Goal: Task Accomplishment & Management: Manage account settings

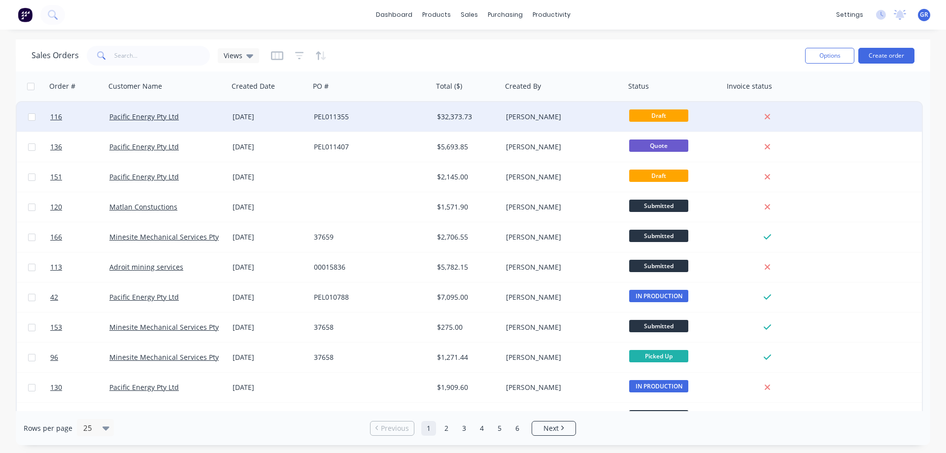
click at [380, 121] on div "PEL011355" at bounding box center [368, 117] width 109 height 10
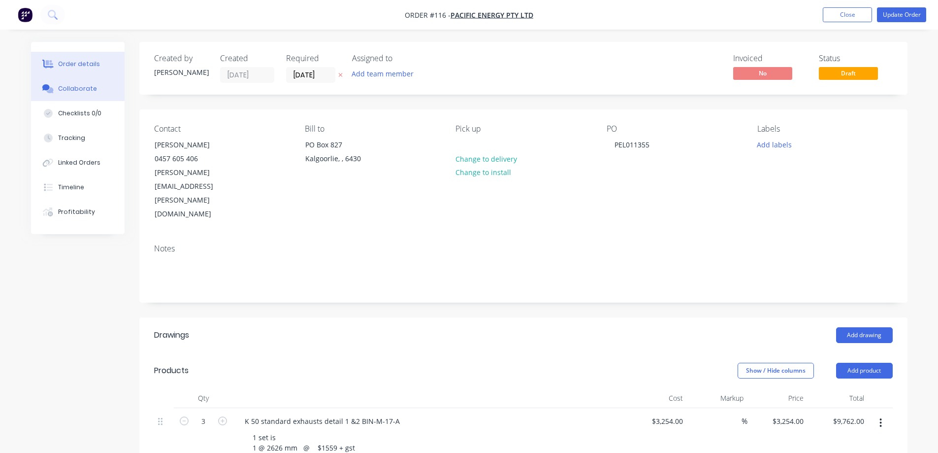
click at [75, 82] on button "Collaborate" at bounding box center [78, 88] width 94 height 25
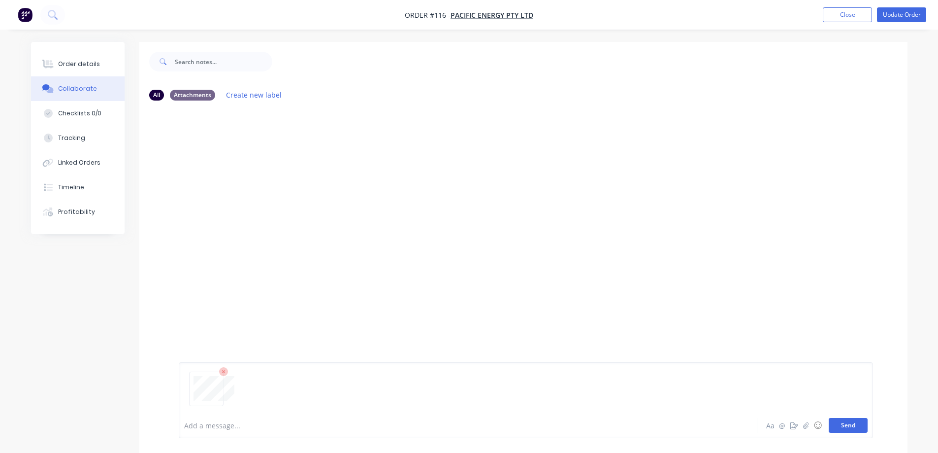
click at [855, 421] on button "Send" at bounding box center [848, 425] width 39 height 15
click at [844, 423] on button "Send" at bounding box center [848, 425] width 39 height 15
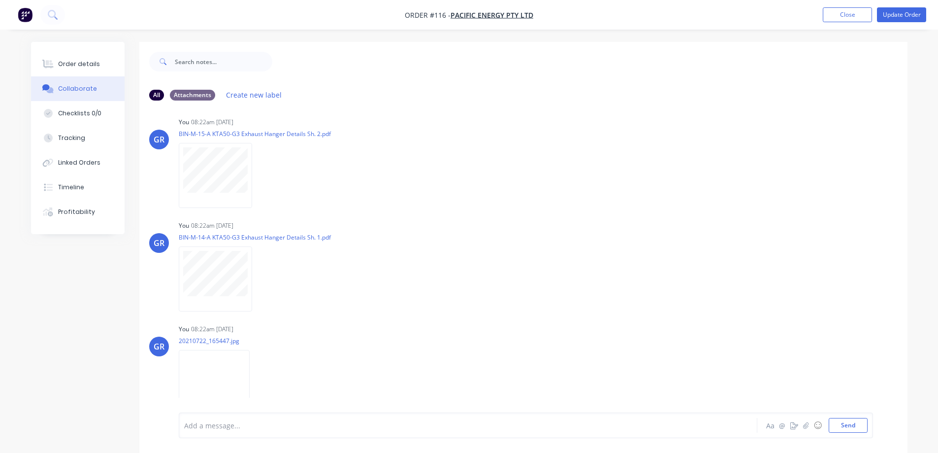
scroll to position [296, 0]
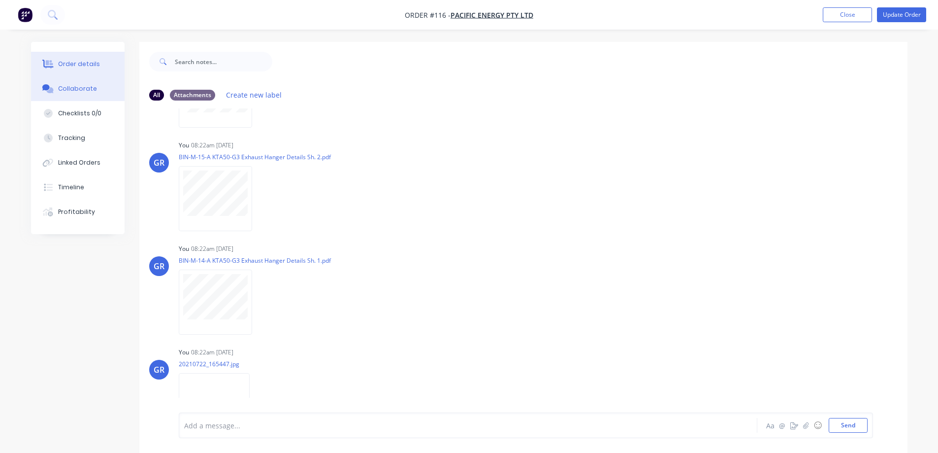
click at [67, 62] on div "Order details" at bounding box center [79, 64] width 42 height 9
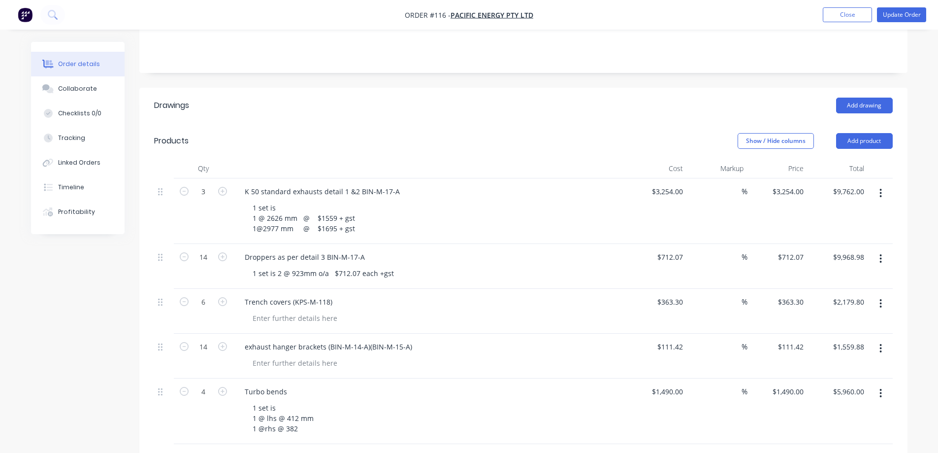
scroll to position [246, 0]
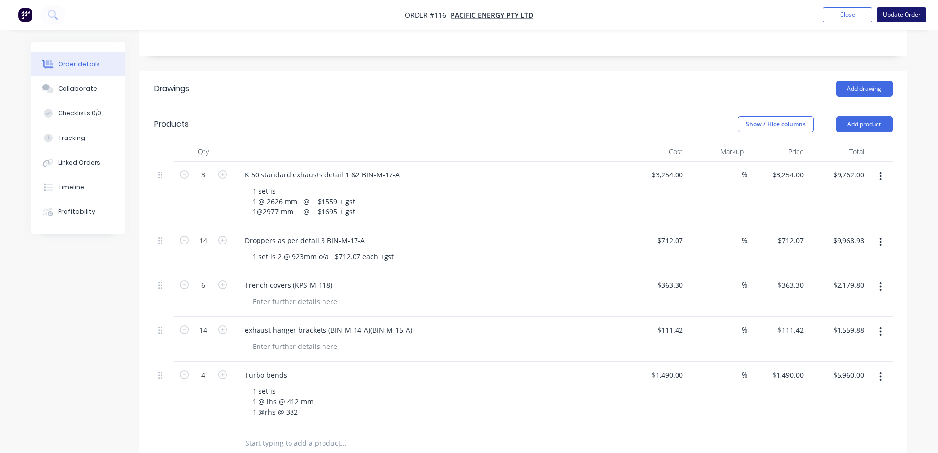
click at [895, 14] on button "Update Order" at bounding box center [901, 14] width 49 height 15
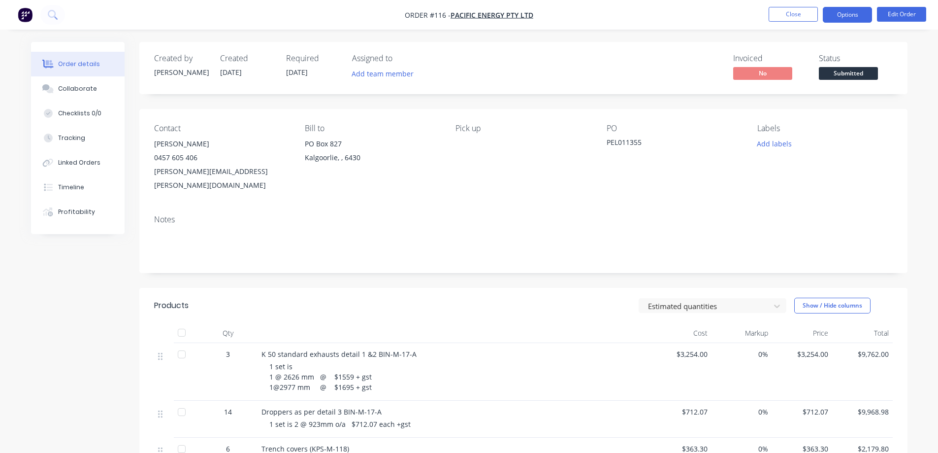
click at [843, 15] on button "Options" at bounding box center [847, 15] width 49 height 16
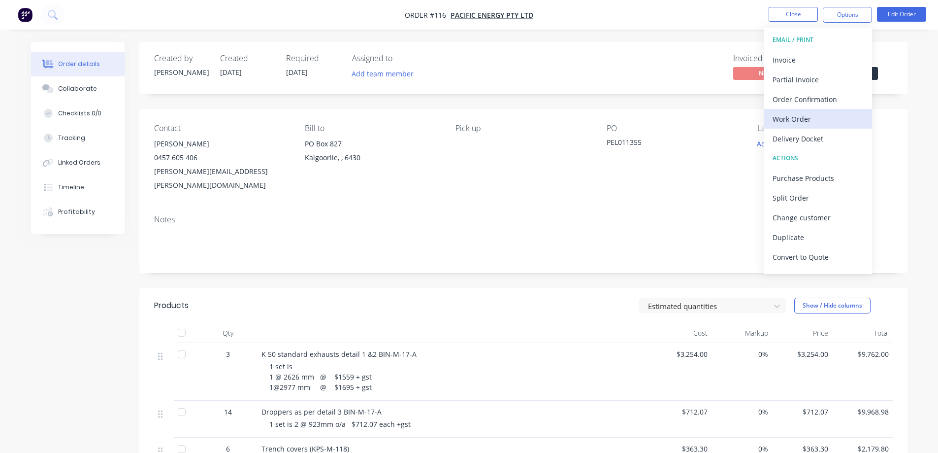
click at [808, 120] on div "Work Order" at bounding box center [818, 119] width 91 height 14
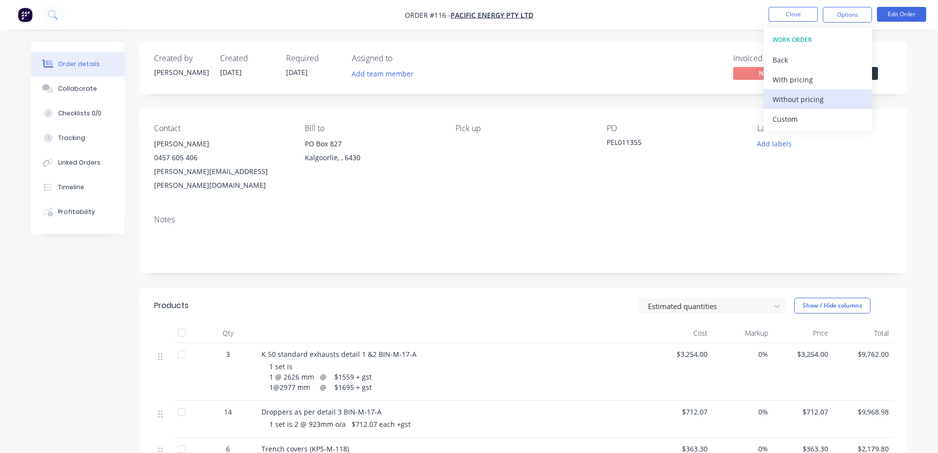
click at [790, 98] on div "Without pricing" at bounding box center [818, 99] width 91 height 14
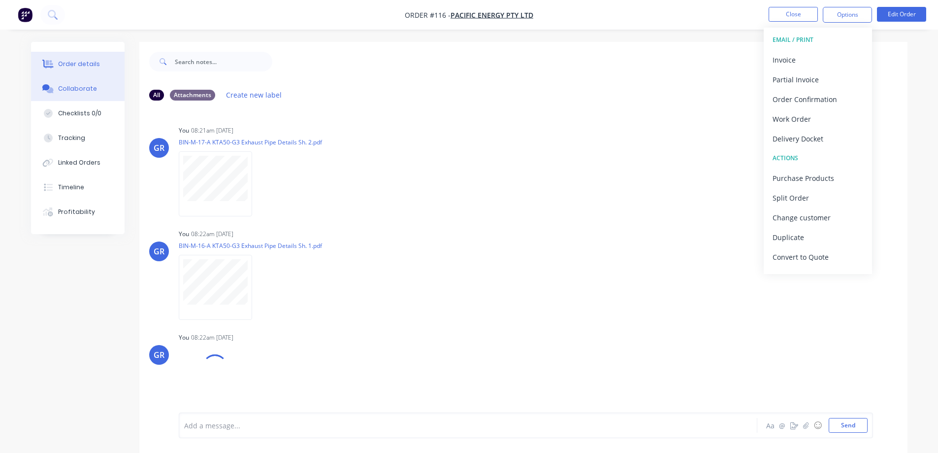
click at [67, 60] on div "Order details" at bounding box center [79, 64] width 42 height 9
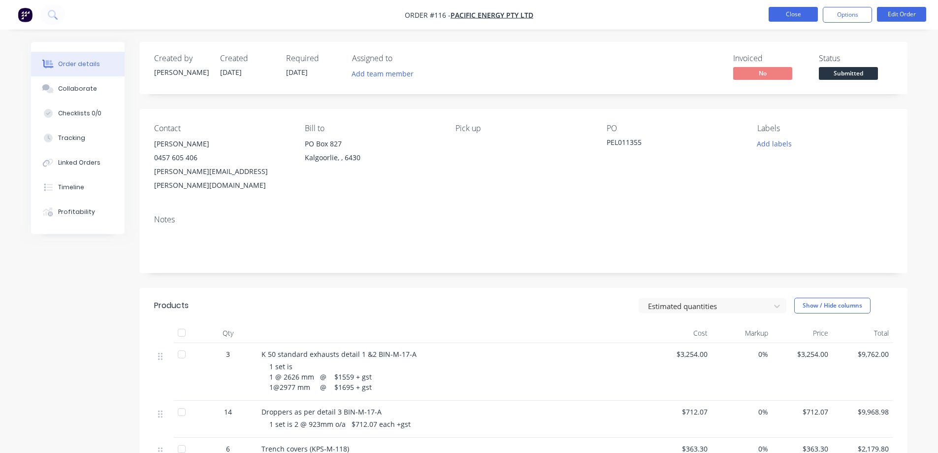
click at [792, 17] on button "Close" at bounding box center [793, 14] width 49 height 15
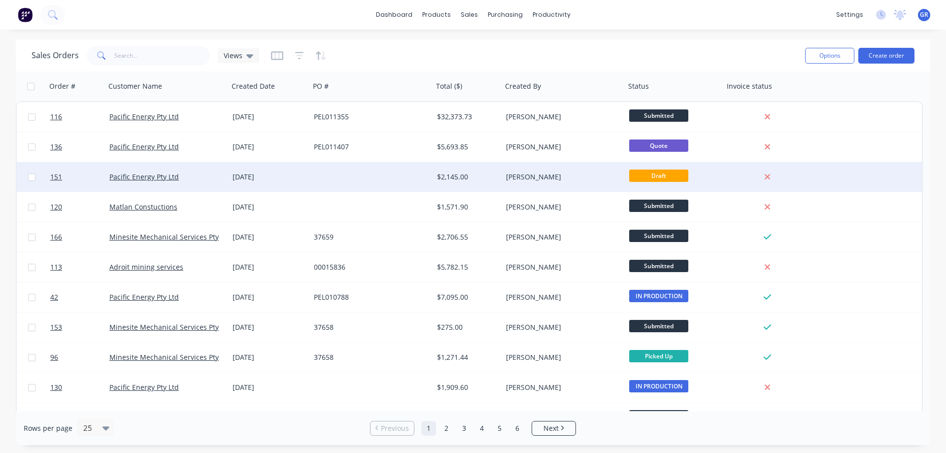
click at [299, 180] on div "[DATE]" at bounding box center [268, 177] width 73 height 10
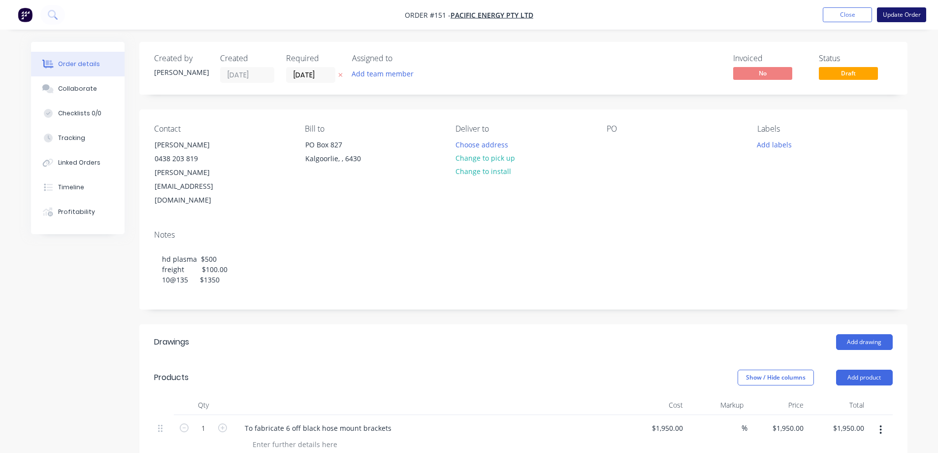
click at [891, 16] on button "Update Order" at bounding box center [901, 14] width 49 height 15
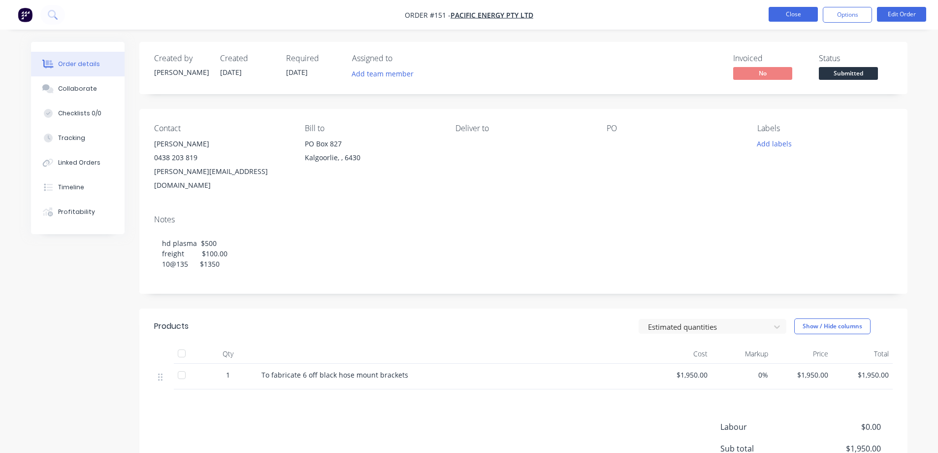
click at [793, 11] on button "Close" at bounding box center [793, 14] width 49 height 15
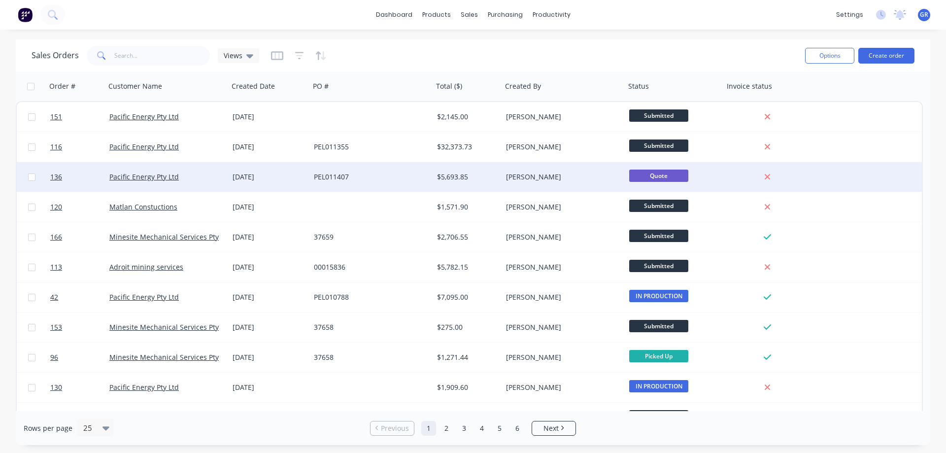
click at [394, 180] on div "PEL011407" at bounding box center [368, 177] width 109 height 10
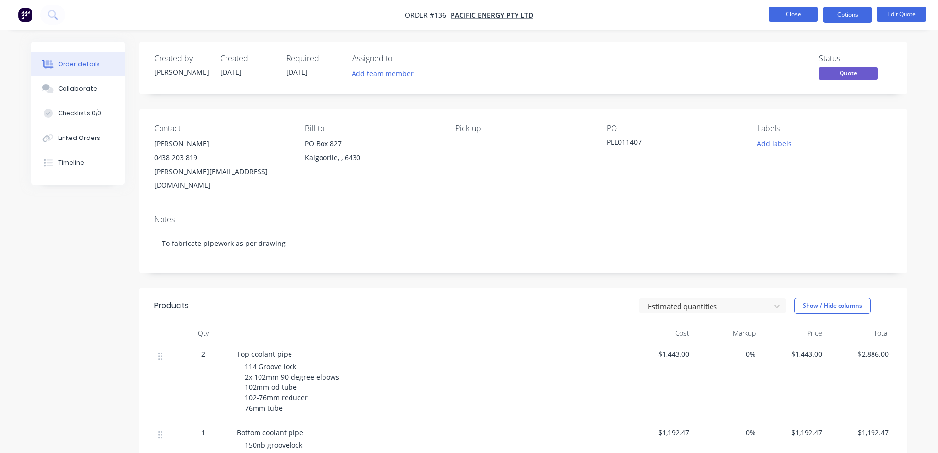
click at [794, 12] on button "Close" at bounding box center [793, 14] width 49 height 15
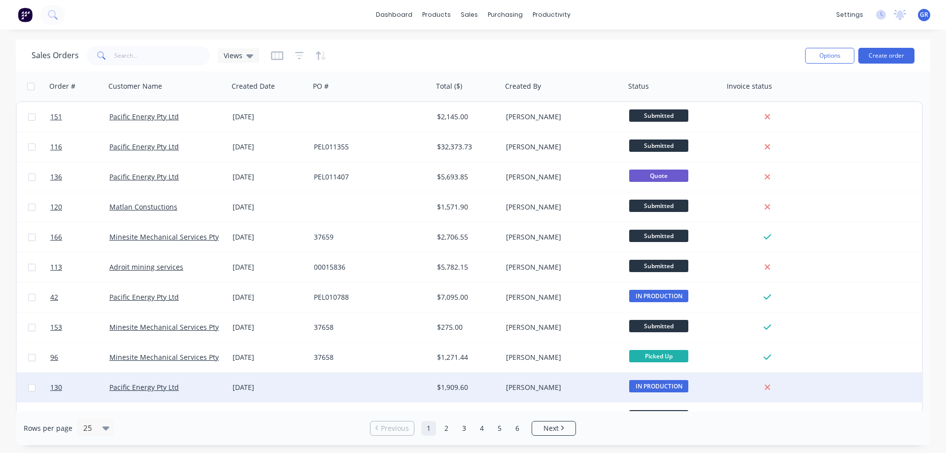
click at [370, 384] on div at bounding box center [371, 387] width 123 height 30
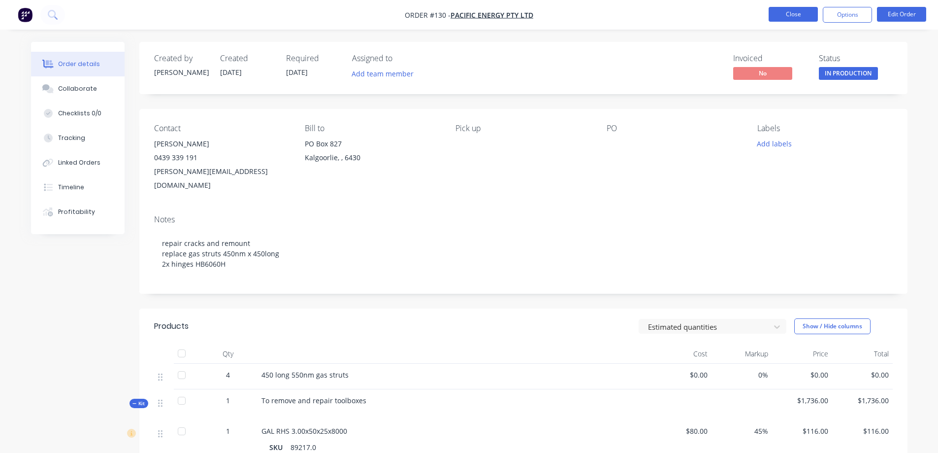
click at [793, 12] on button "Close" at bounding box center [793, 14] width 49 height 15
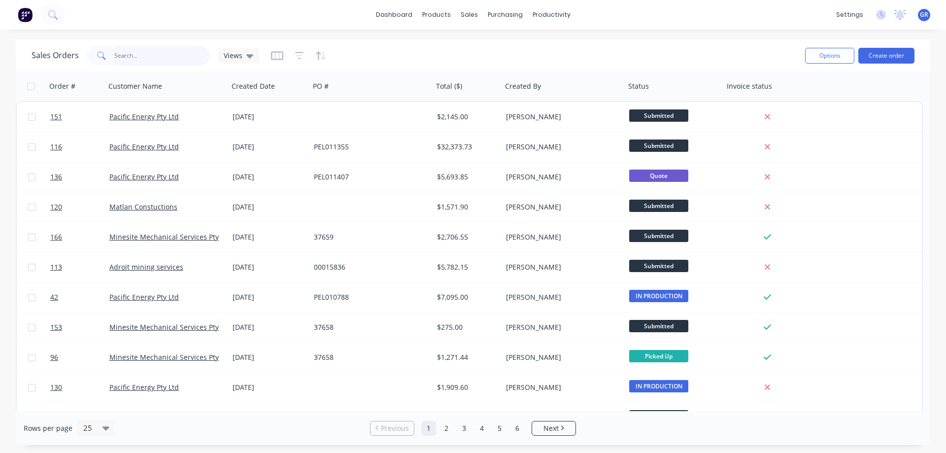
click at [144, 60] on input "text" at bounding box center [162, 56] width 96 height 20
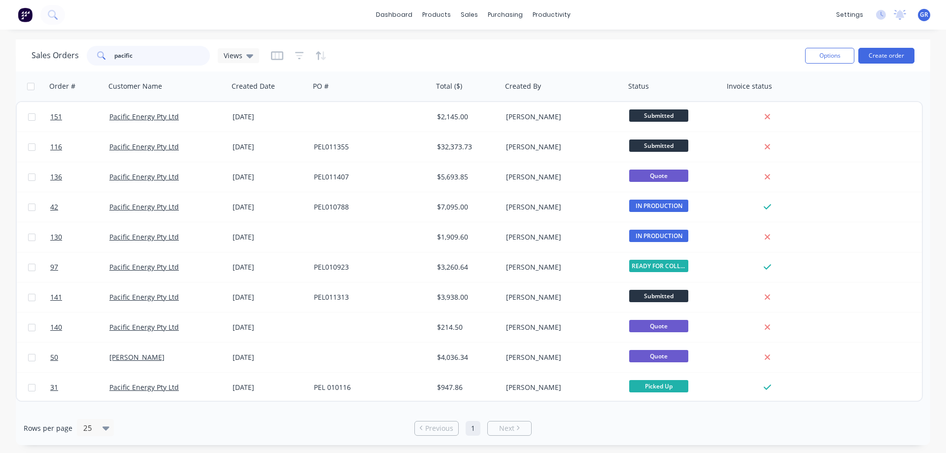
type input "pacific"
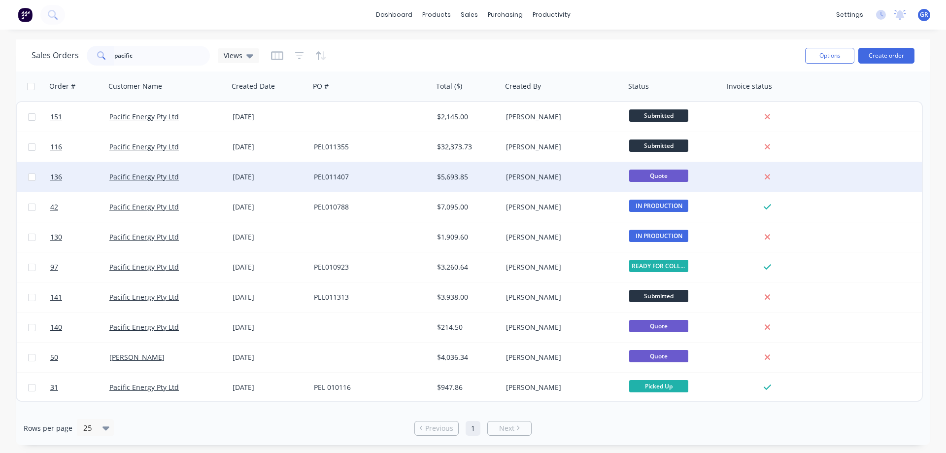
click at [383, 175] on div "PEL011407" at bounding box center [368, 177] width 109 height 10
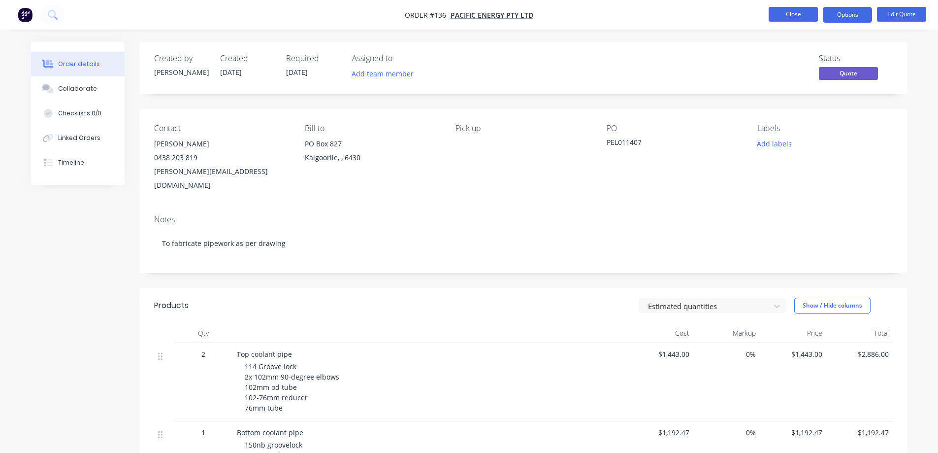
click at [790, 13] on button "Close" at bounding box center [793, 14] width 49 height 15
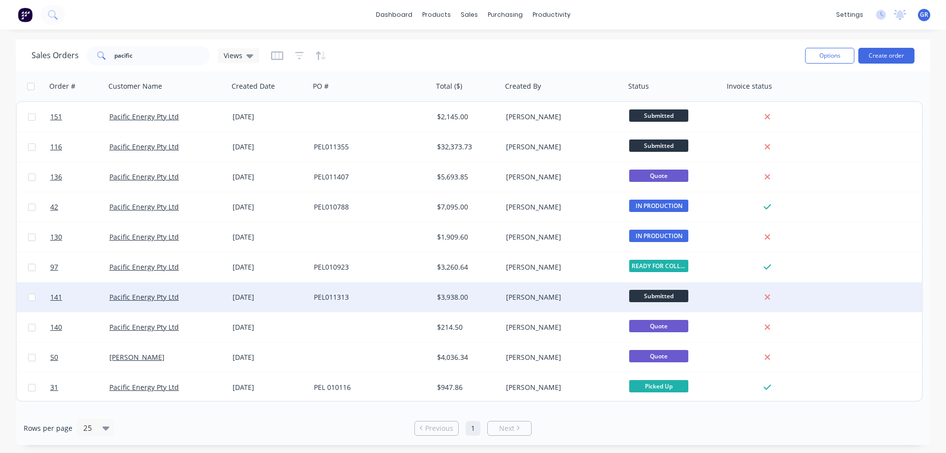
click at [371, 296] on div "PEL011313" at bounding box center [368, 297] width 109 height 10
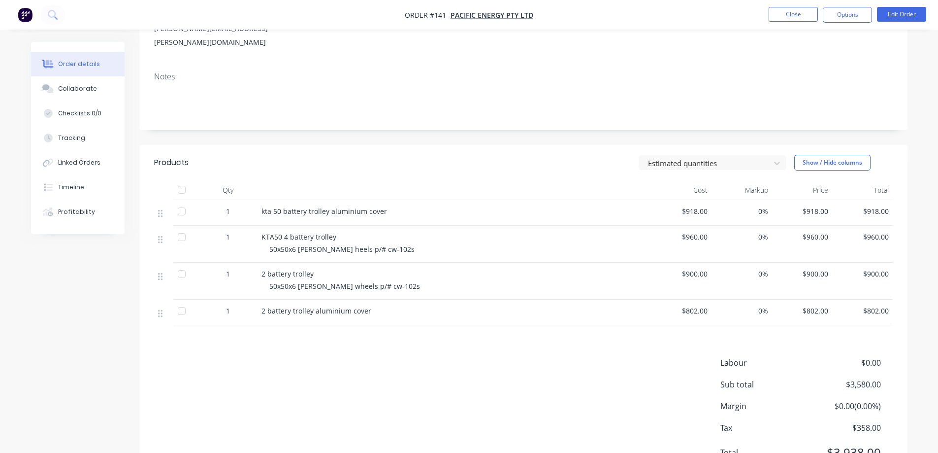
scroll to position [148, 0]
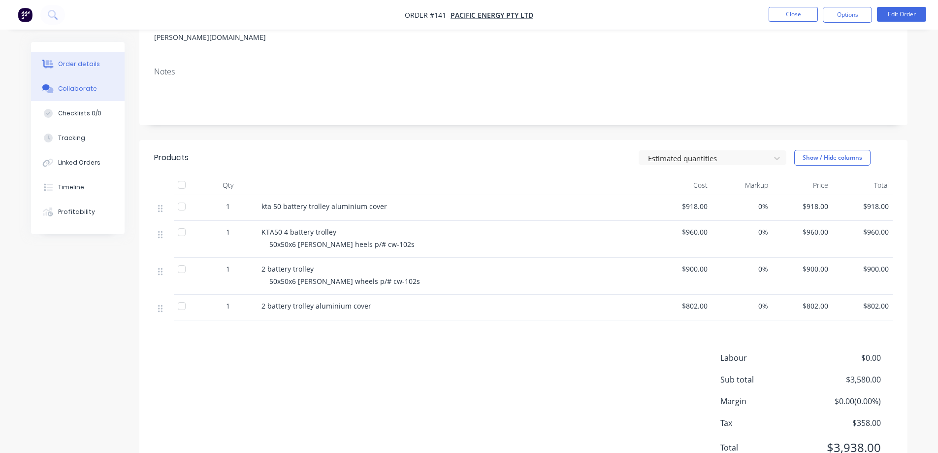
click at [74, 87] on div "Collaborate" at bounding box center [77, 88] width 39 height 9
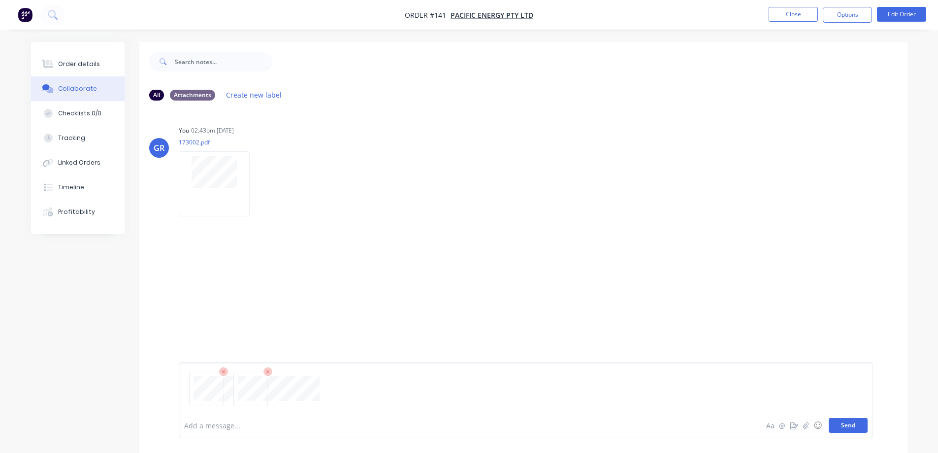
click at [855, 423] on button "Send" at bounding box center [848, 425] width 39 height 15
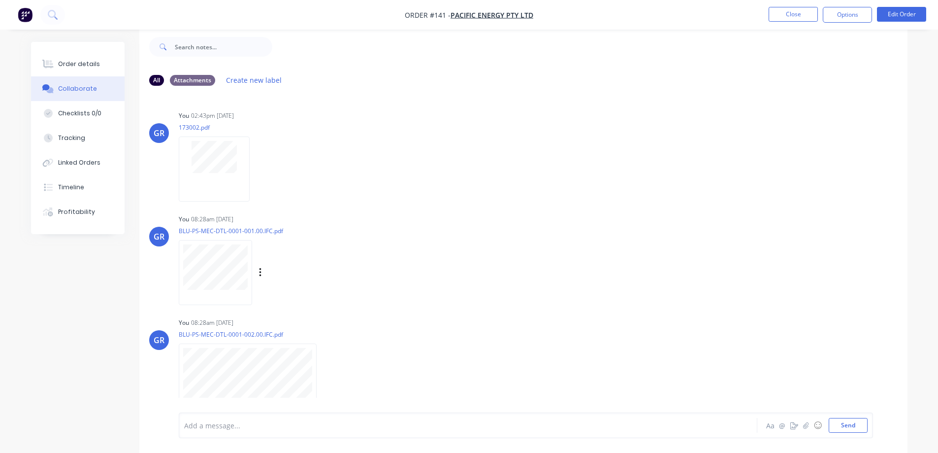
scroll to position [15, 0]
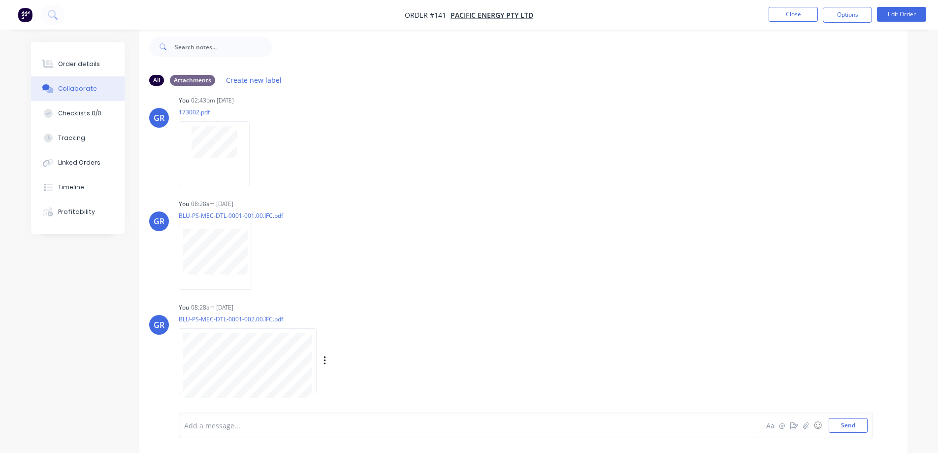
click at [486, 322] on div "You 08:28am [DATE] BLU-PS-MEC-DTL-0001-002.00.IFC.pdf Labels Download Delete" at bounding box center [333, 344] width 308 height 89
click at [85, 69] on button "Order details" at bounding box center [78, 64] width 94 height 25
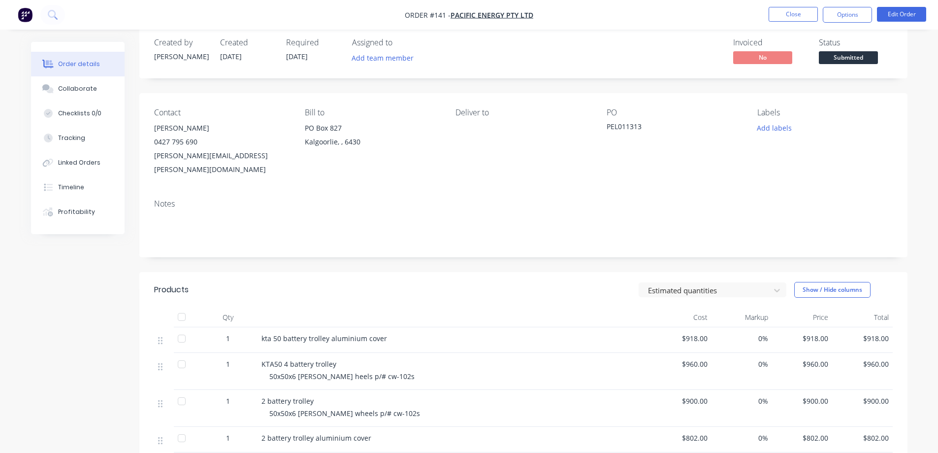
scroll to position [15, 0]
click at [372, 62] on button "Add team member" at bounding box center [382, 58] width 72 height 13
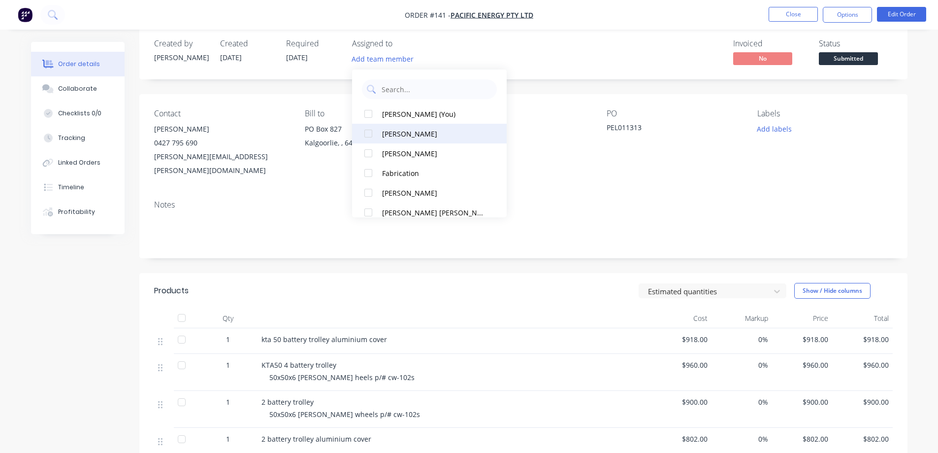
click at [403, 132] on div "[PERSON_NAME]" at bounding box center [434, 134] width 104 height 10
click at [304, 235] on div "Notes" at bounding box center [523, 225] width 768 height 66
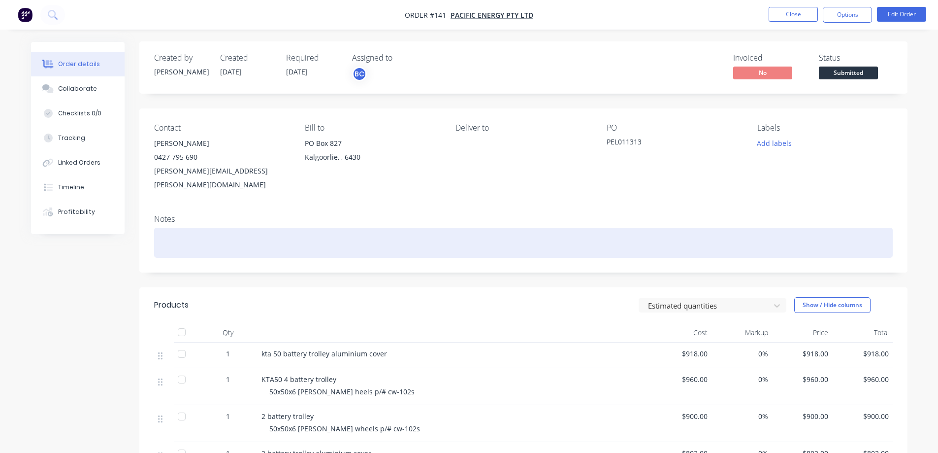
scroll to position [0, 0]
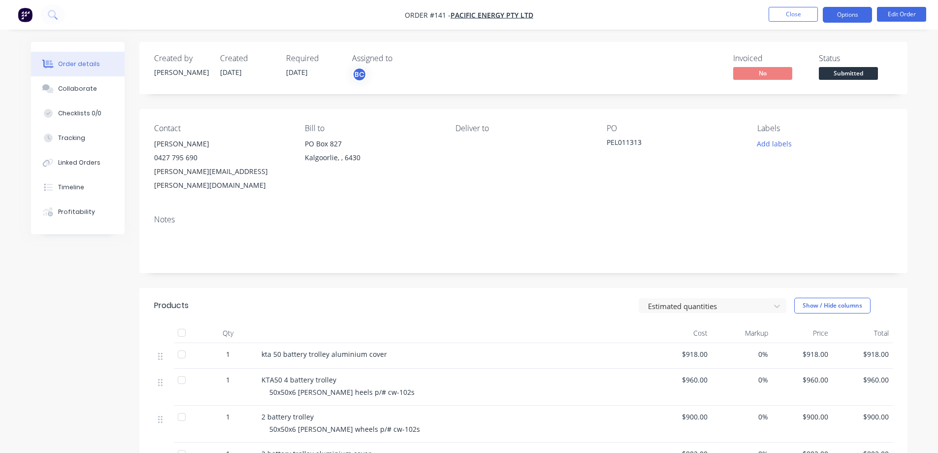
click at [845, 16] on button "Options" at bounding box center [847, 15] width 49 height 16
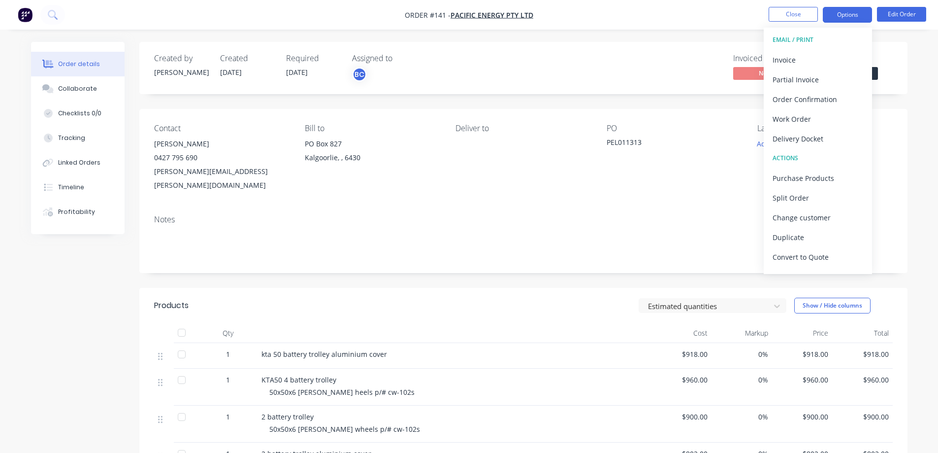
click at [845, 16] on button "Options" at bounding box center [847, 15] width 49 height 16
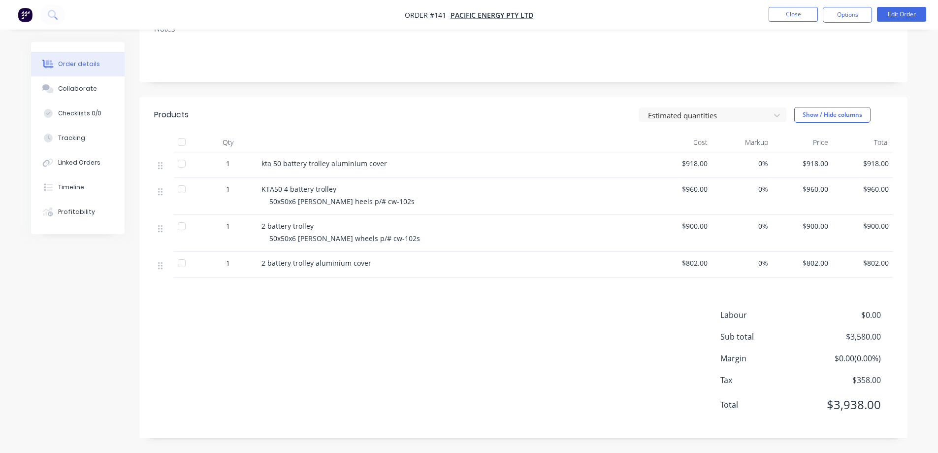
scroll to position [198, 0]
click at [259, 294] on div "Products Estimated quantities Show / Hide columns Qty Cost Markup Price Total 1…" at bounding box center [523, 267] width 768 height 341
click at [776, 14] on button "Close" at bounding box center [793, 14] width 49 height 15
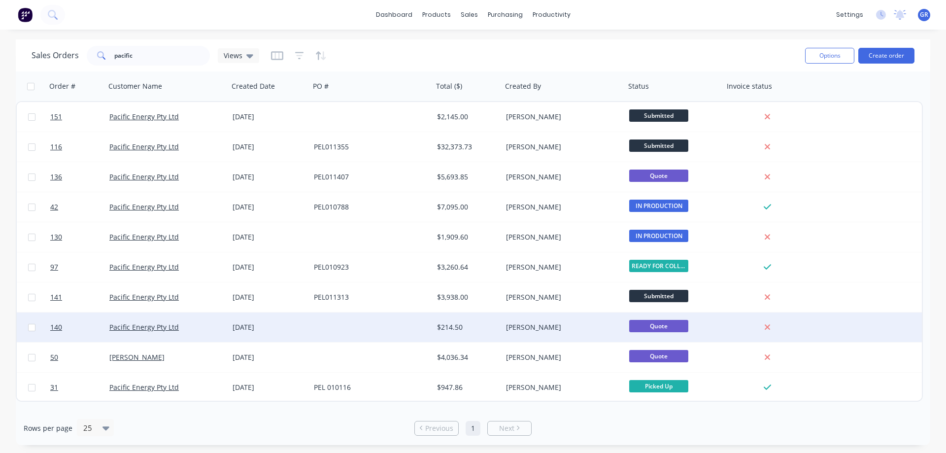
click at [326, 324] on div at bounding box center [371, 327] width 123 height 30
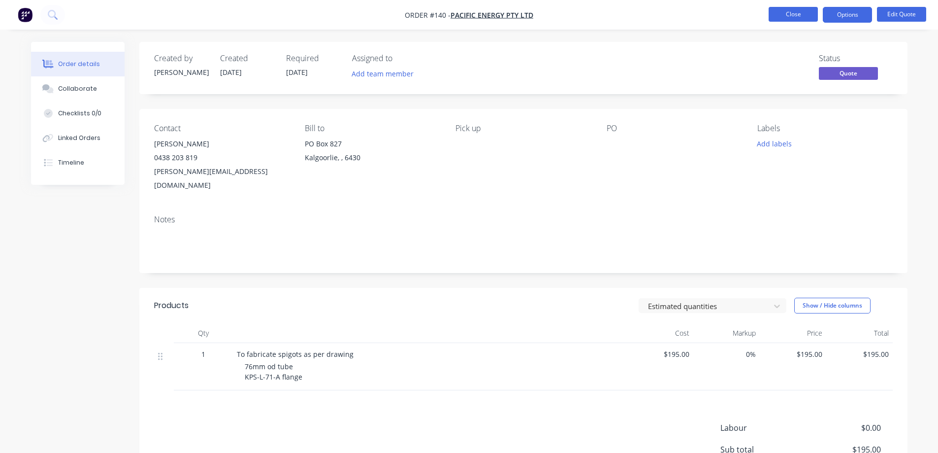
click at [776, 17] on button "Close" at bounding box center [793, 14] width 49 height 15
